Goal: Navigation & Orientation: Find specific page/section

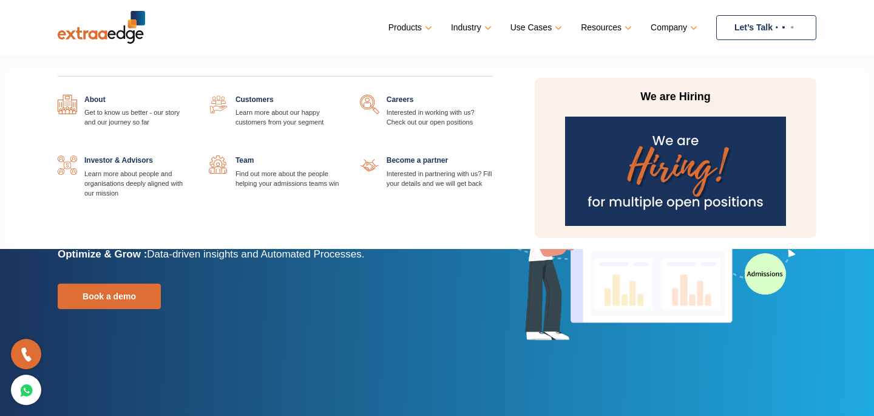
click at [191, 95] on link at bounding box center [191, 95] width 0 height 0
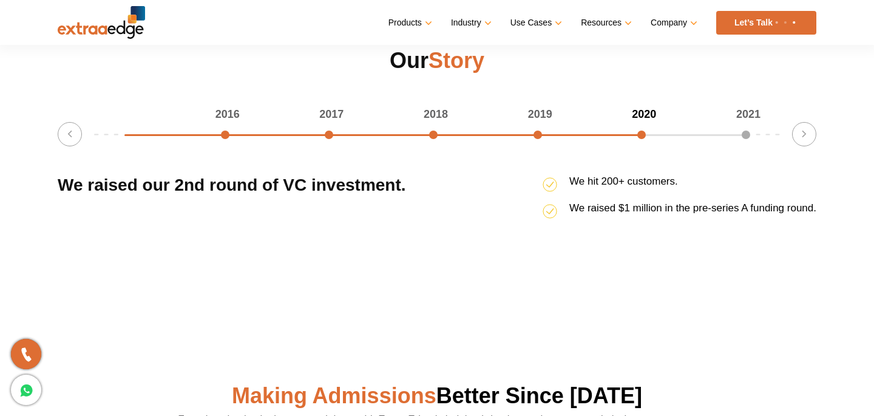
scroll to position [1595, 0]
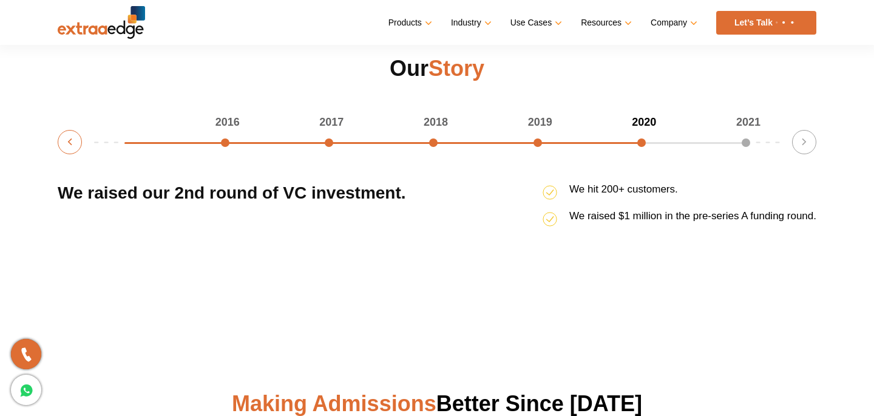
click at [66, 137] on button "Previous" at bounding box center [70, 142] width 24 height 24
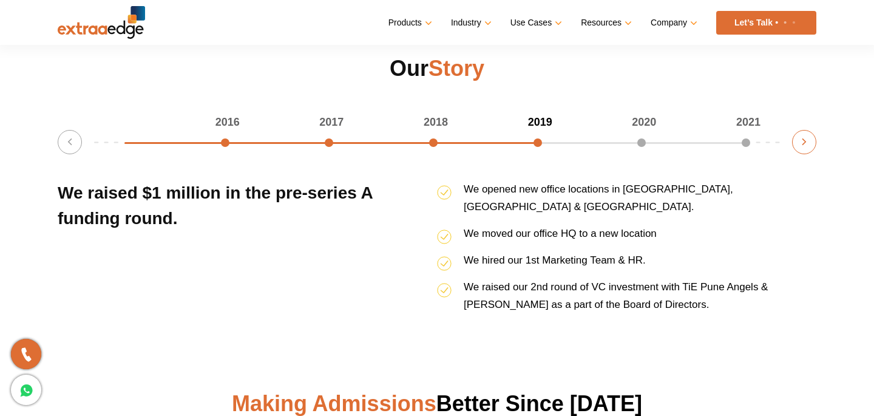
click at [803, 141] on button "Next" at bounding box center [804, 142] width 24 height 24
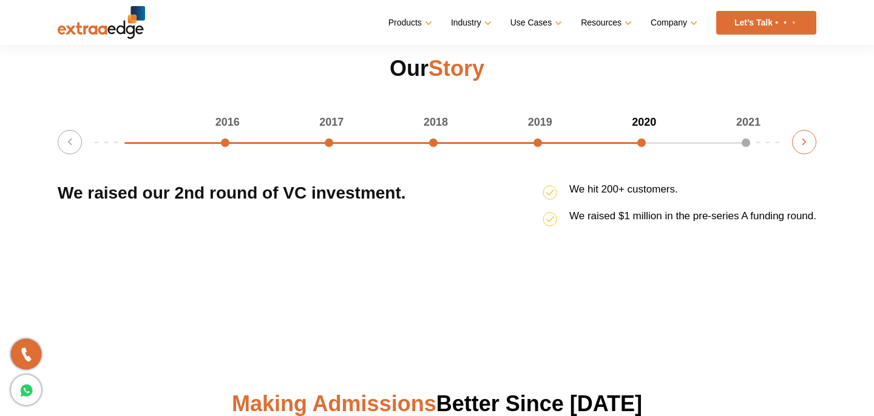
click at [803, 141] on button "Next" at bounding box center [804, 142] width 24 height 24
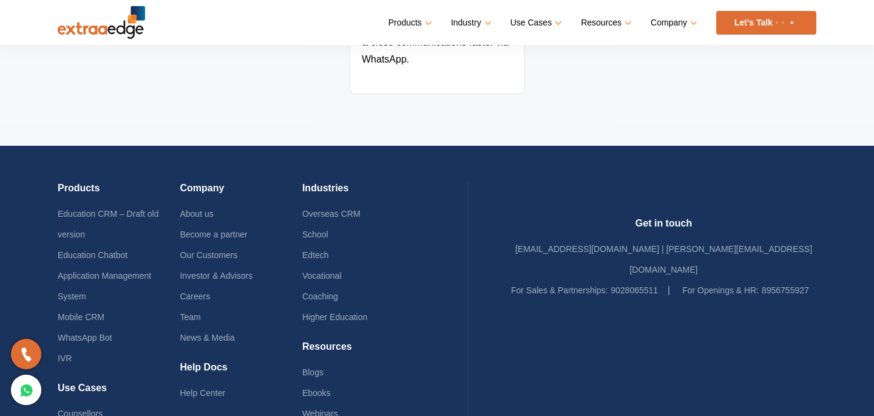
scroll to position [2730, 0]
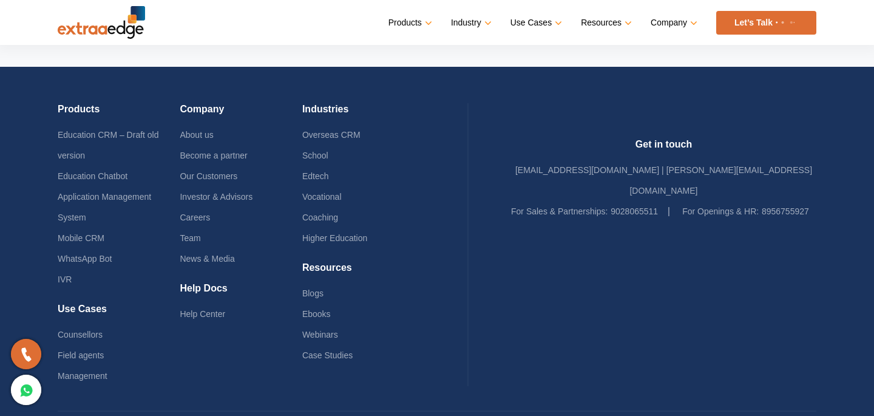
click at [207, 207] on li "Careers" at bounding box center [241, 217] width 122 height 21
click at [207, 212] on link "Careers" at bounding box center [195, 217] width 30 height 10
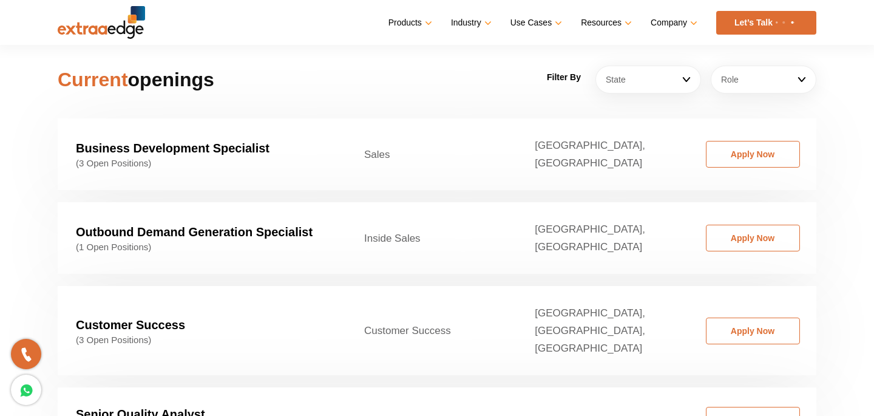
scroll to position [1795, 0]
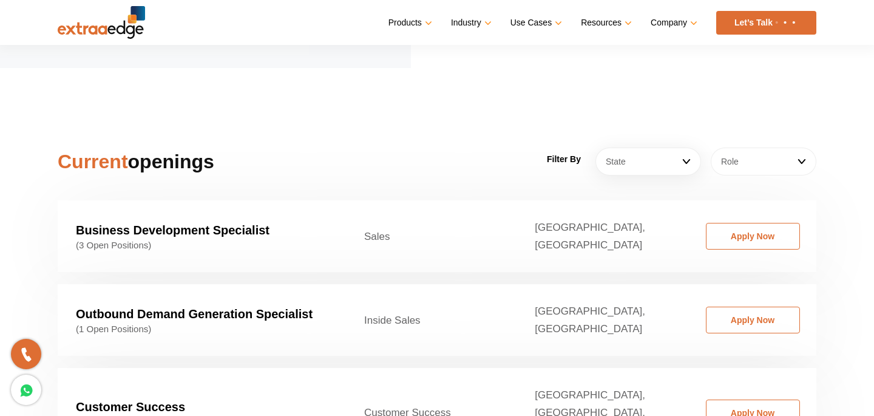
click at [751, 147] on link "Role" at bounding box center [764, 161] width 106 height 28
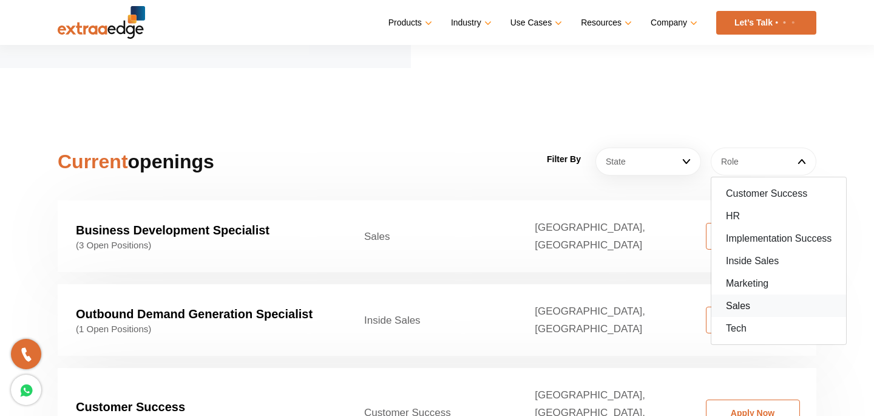
scroll to position [1836, 0]
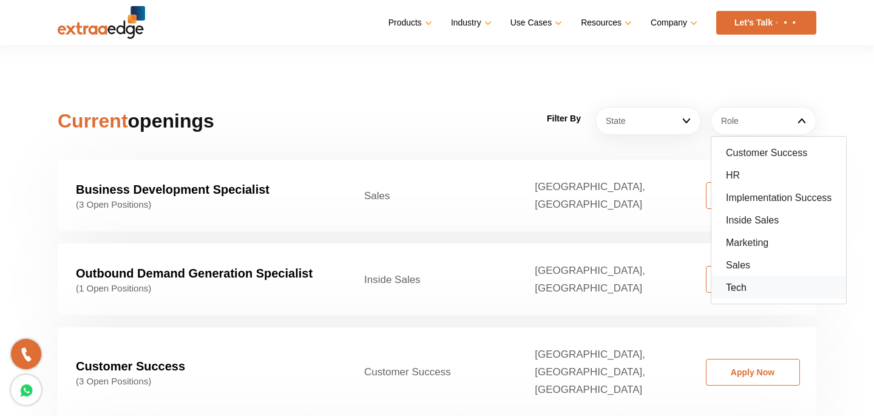
click at [744, 276] on link "Tech" at bounding box center [778, 287] width 135 height 22
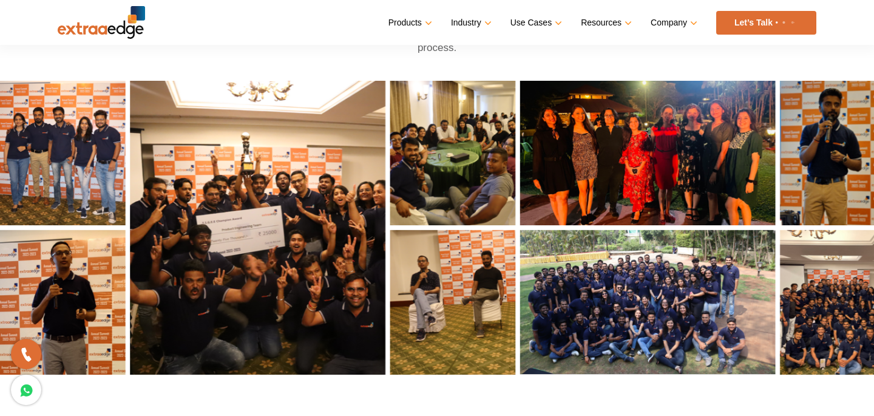
scroll to position [537, 0]
